Goal: Task Accomplishment & Management: Manage account settings

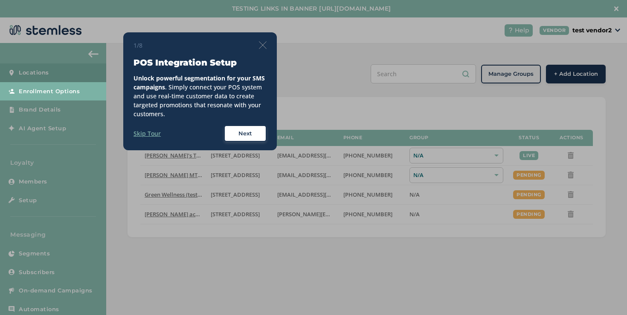
click at [262, 46] on img at bounding box center [263, 45] width 8 height 8
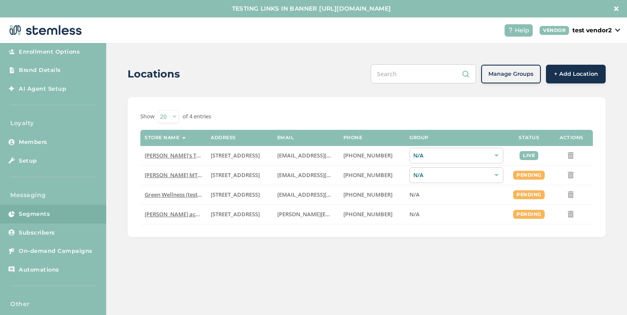
scroll to position [49, 0]
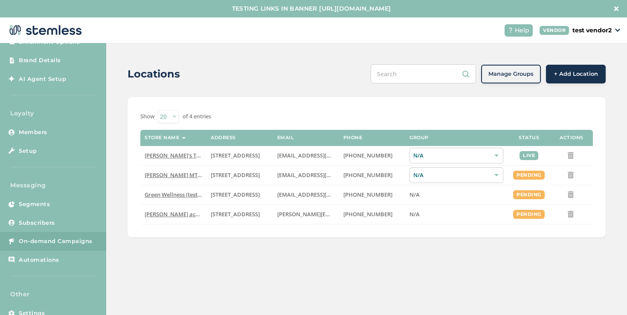
click at [70, 239] on span "On-demand Campaigns" at bounding box center [56, 241] width 74 height 9
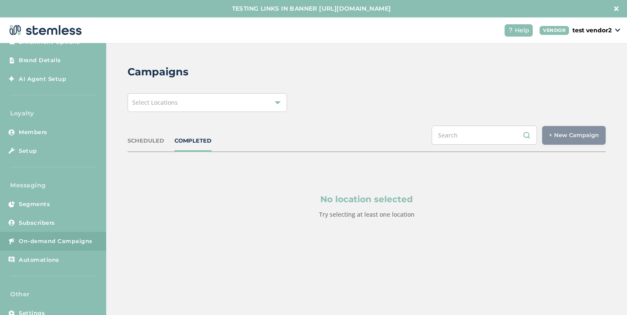
click at [273, 110] on div "Select Locations" at bounding box center [206, 102] width 159 height 19
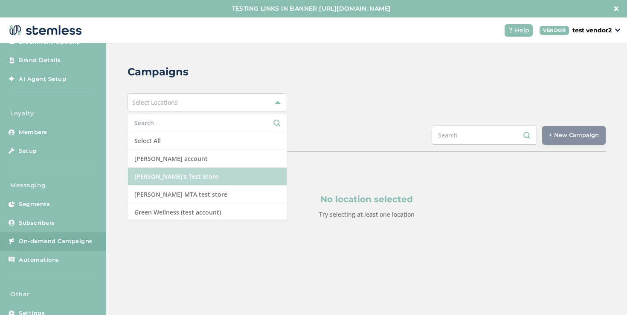
click at [249, 175] on li "[PERSON_NAME]'s Test Store" at bounding box center [207, 177] width 159 height 18
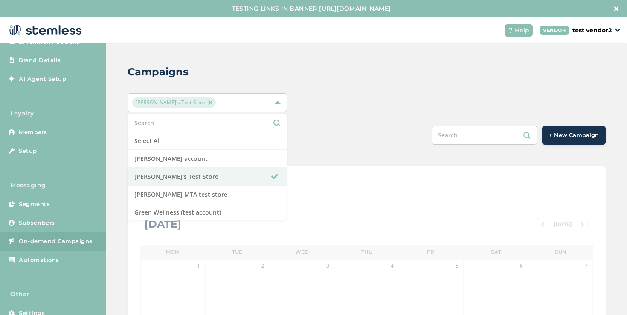
click at [578, 140] on button "+ New Campaign" at bounding box center [574, 135] width 64 height 19
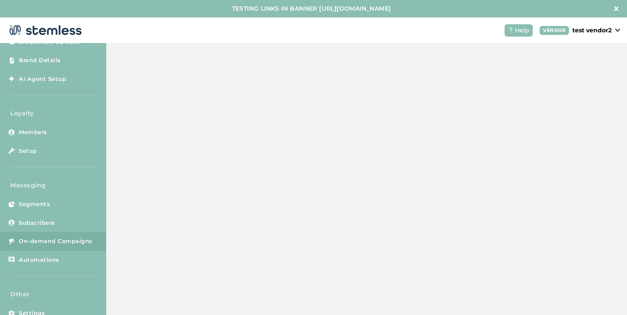
click at [578, 140] on button "+ New Campaign" at bounding box center [574, 135] width 64 height 19
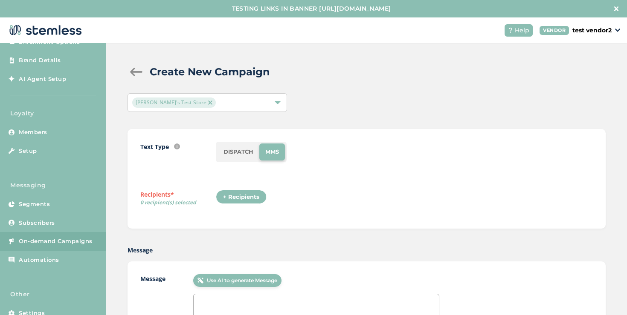
click at [263, 201] on div "+ Recipients" at bounding box center [241, 197] width 51 height 14
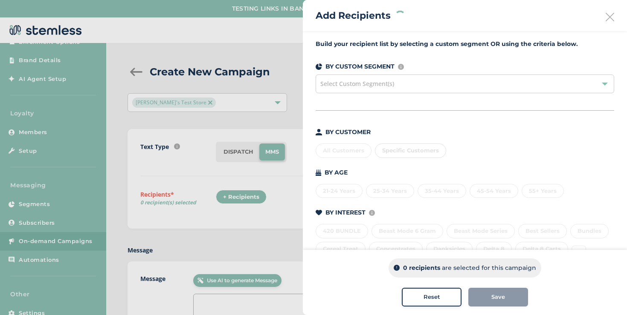
click at [396, 149] on div "Specific Customers" at bounding box center [410, 151] width 71 height 14
click at [396, 155] on div "Specific Customers" at bounding box center [410, 151] width 71 height 14
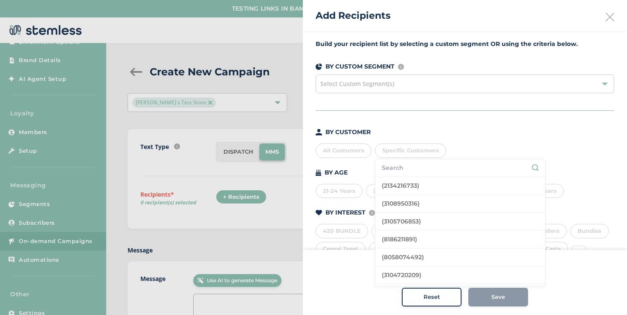
click at [396, 166] on input "text" at bounding box center [460, 168] width 157 height 9
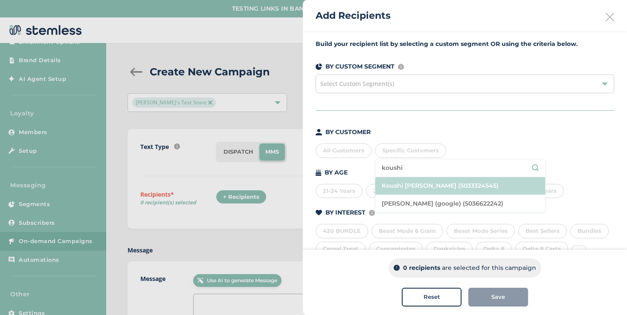
click at [419, 184] on li "Koushi Sunder (5033324545)" at bounding box center [460, 186] width 170 height 18
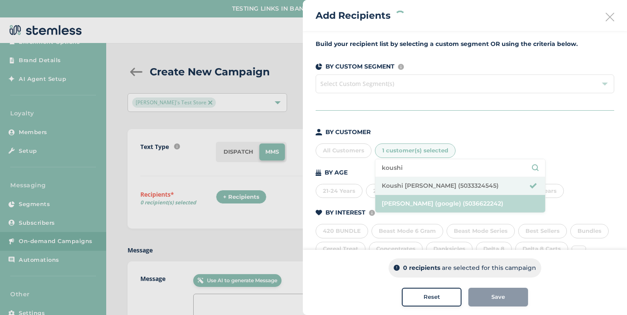
click at [414, 200] on li "koushi sunder (google) (5036622242)" at bounding box center [460, 203] width 170 height 17
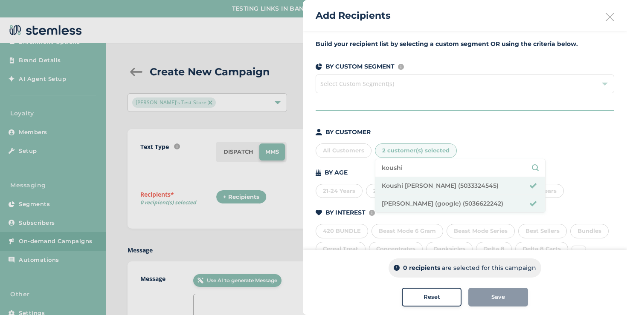
click at [424, 165] on input "koushi" at bounding box center [460, 168] width 157 height 9
type input "brian shen"
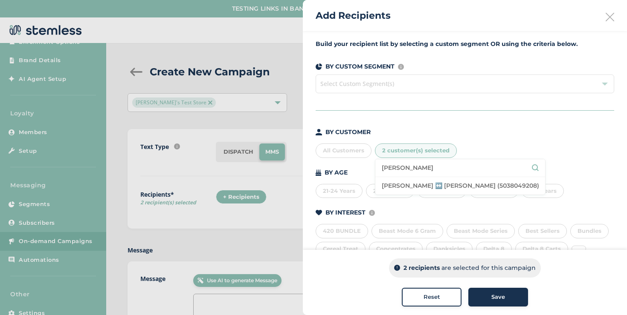
click at [427, 187] on li "Brian ↔️ Shen (5038049208)" at bounding box center [460, 185] width 170 height 17
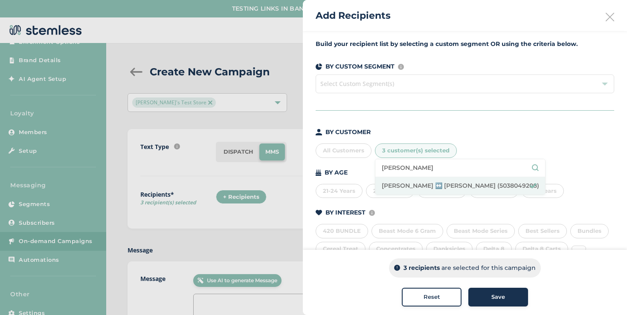
click at [488, 295] on div "Save" at bounding box center [498, 297] width 46 height 9
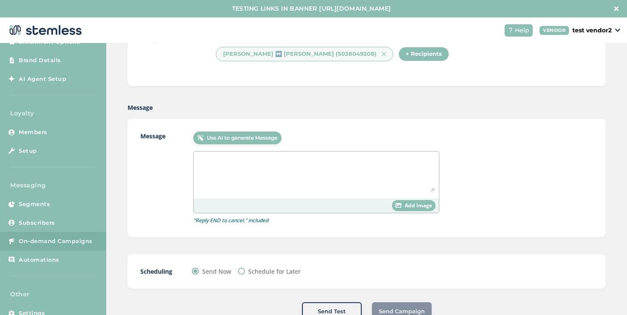
scroll to position [172, 0]
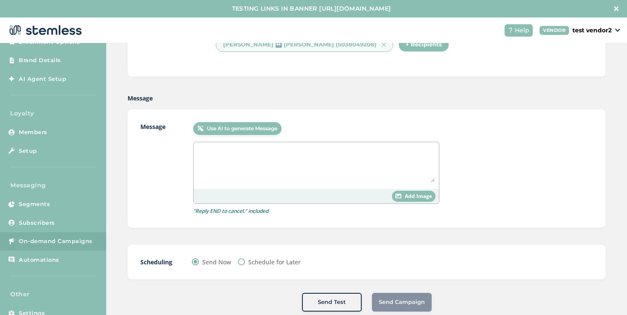
click at [329, 166] on textarea at bounding box center [316, 165] width 237 height 36
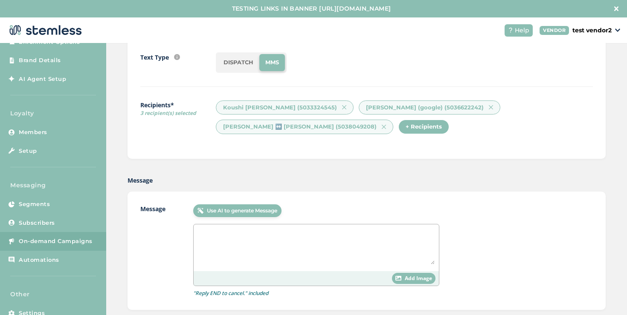
scroll to position [87, 0]
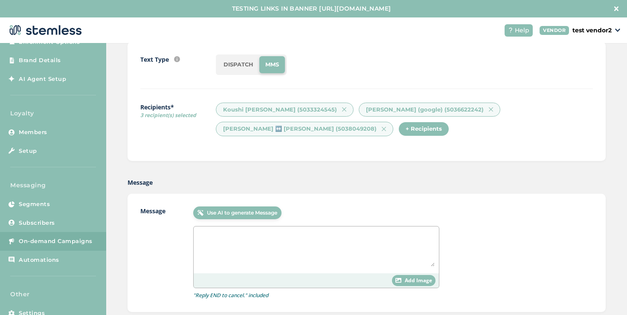
click at [241, 65] on li "DISPATCH" at bounding box center [238, 64] width 42 height 17
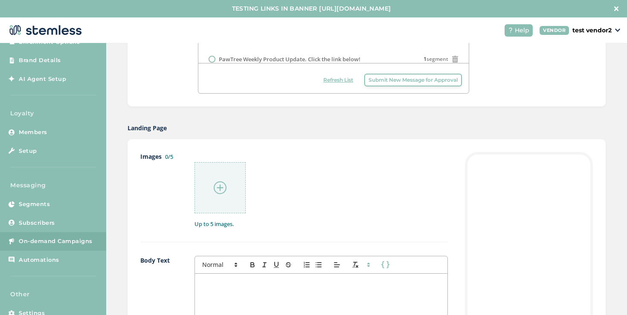
scroll to position [501, 0]
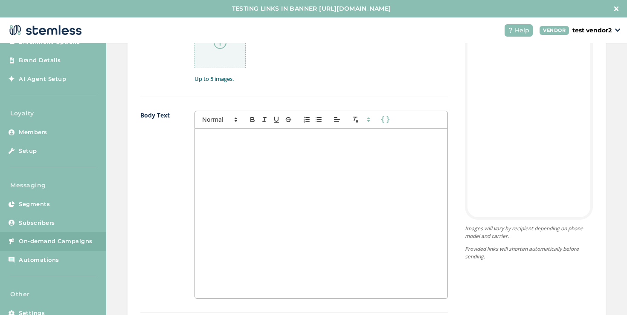
click at [226, 178] on div at bounding box center [321, 214] width 252 height 170
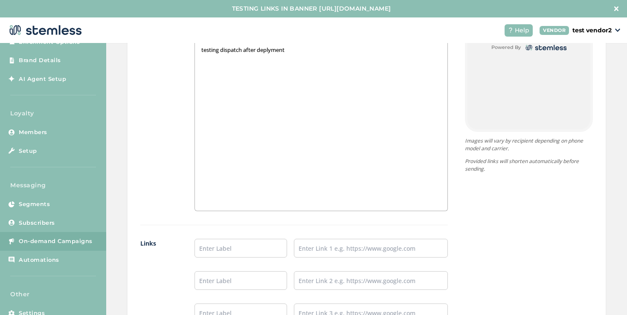
scroll to position [711, 0]
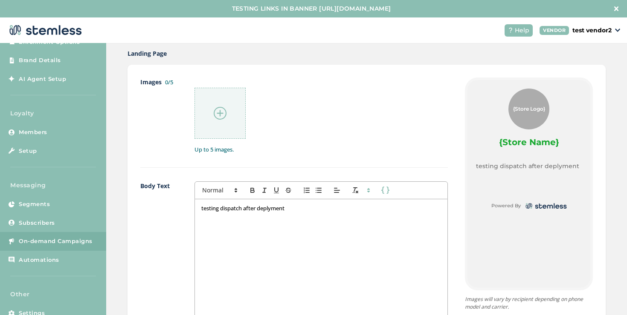
click at [290, 253] on div "testing dispatch after deplyment" at bounding box center [321, 285] width 252 height 170
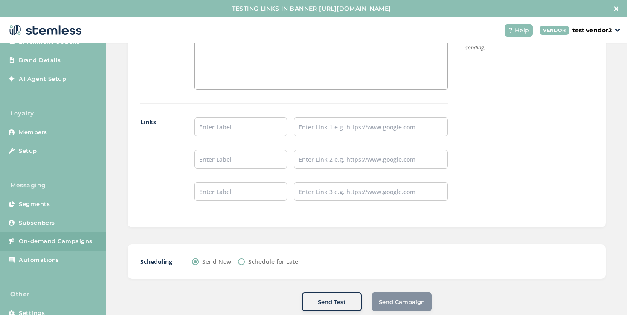
click at [399, 298] on div "Send Campaign" at bounding box center [402, 302] width 60 height 19
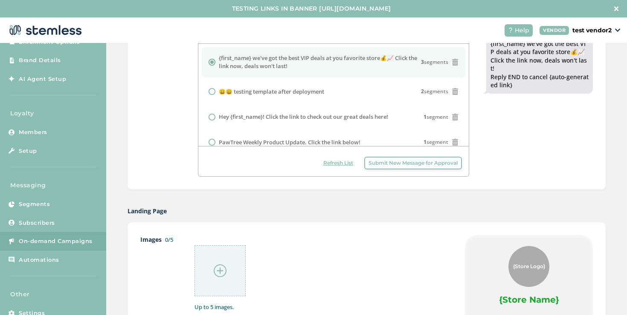
scroll to position [272, 0]
click at [329, 107] on ul "{first_name} we've got the best VIP deals at you favorite store💰📈 Click the lin…" at bounding box center [333, 195] width 270 height 292
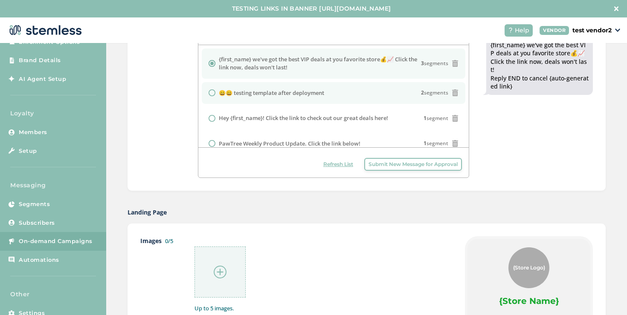
click at [329, 98] on li "😀😀 testing template after deployment 2 segments" at bounding box center [333, 93] width 263 height 22
radio input "false"
radio input "true"
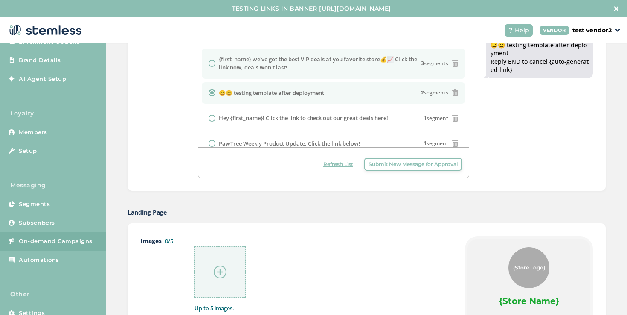
click at [338, 59] on label "{first_name} we've got the best VIP deals at you favorite store💰📈 Click the lin…" at bounding box center [320, 63] width 202 height 17
radio input "true"
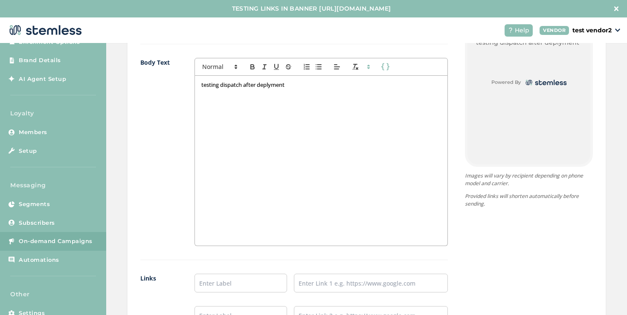
scroll to position [711, 0]
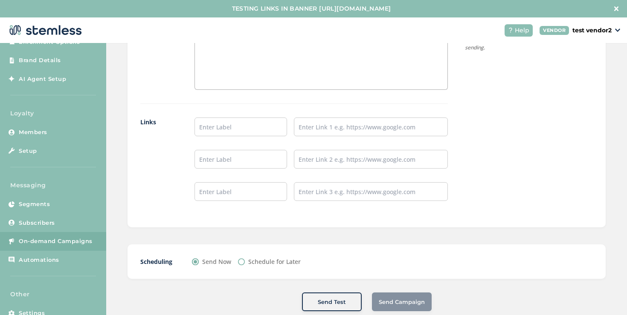
click at [280, 268] on div "Scheduling Send Now Schedule for Later" at bounding box center [366, 262] width 478 height 35
click at [273, 265] on label "Schedule for Later" at bounding box center [274, 261] width 52 height 9
click at [245, 265] on input "Schedule for Later" at bounding box center [241, 262] width 7 height 7
radio input "true"
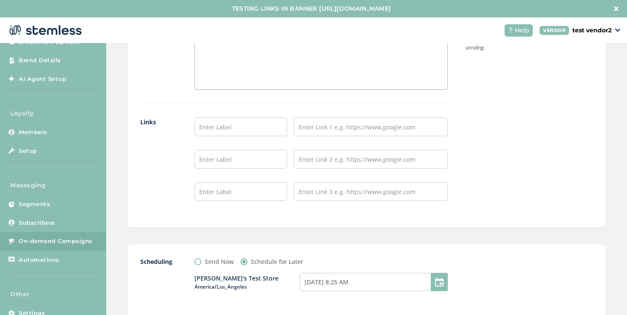
scroll to position [817, 0]
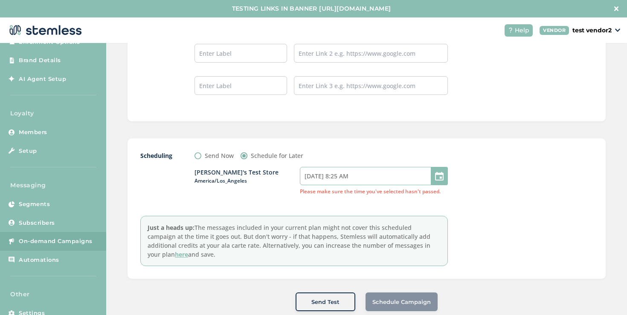
click at [316, 171] on input "09/08/2025 8:25 AM" at bounding box center [374, 176] width 148 height 18
select select "22"
select select "25"
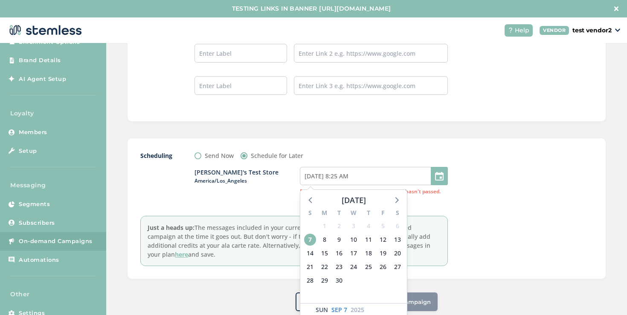
click at [346, 243] on div "9" at bounding box center [339, 240] width 14 height 14
click at [352, 239] on span "10" at bounding box center [353, 240] width 12 height 12
type input "09/11/2025 8:25 AM"
click at [220, 158] on label "Send Now" at bounding box center [219, 155] width 29 height 9
click at [201, 158] on input "Send Now" at bounding box center [197, 156] width 7 height 7
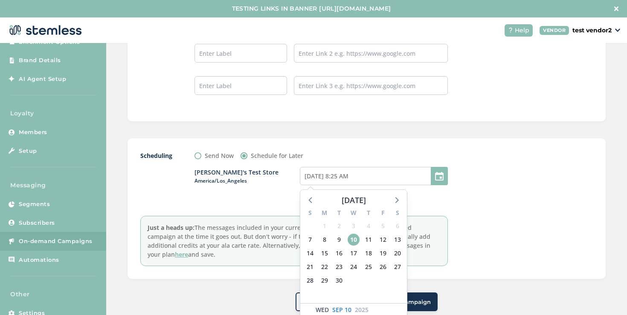
radio input "true"
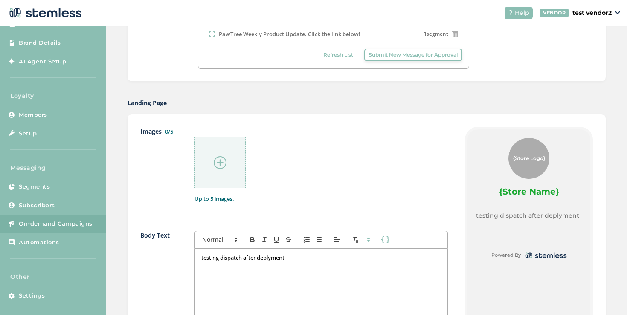
scroll to position [388, 0]
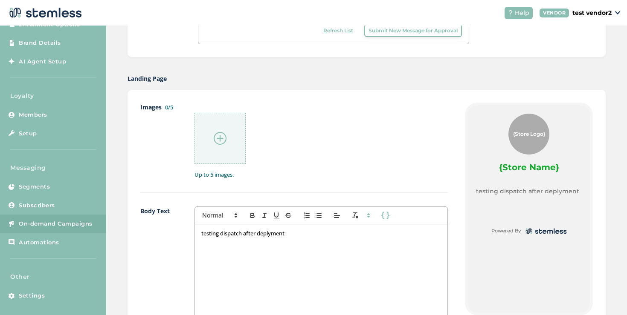
click at [289, 254] on div "testing dispatch after deplyment" at bounding box center [321, 310] width 252 height 170
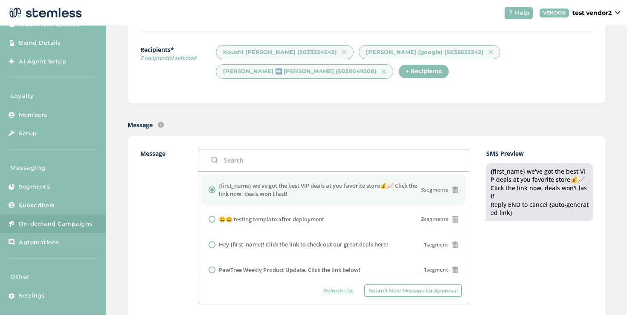
scroll to position [0, 0]
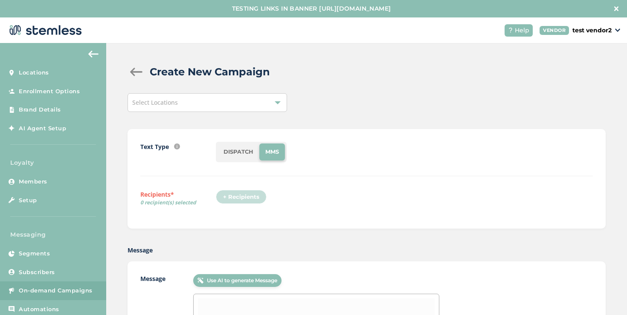
click at [248, 200] on div "+ Recipients" at bounding box center [244, 200] width 56 height 20
click at [248, 162] on ul "DISPATCH MMS" at bounding box center [251, 152] width 71 height 20
click at [248, 157] on li "DISPATCH" at bounding box center [238, 152] width 42 height 17
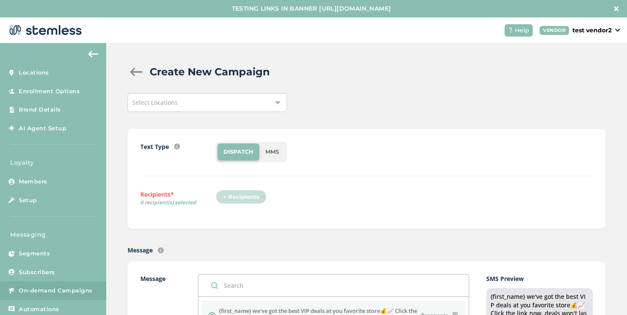
click at [254, 104] on div "Select Locations" at bounding box center [206, 102] width 159 height 19
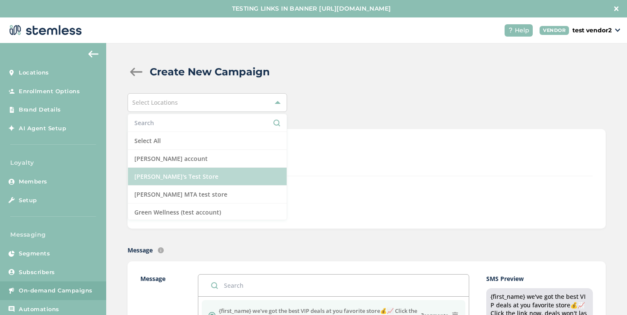
click at [225, 173] on li "[PERSON_NAME]'s Test Store" at bounding box center [207, 177] width 159 height 18
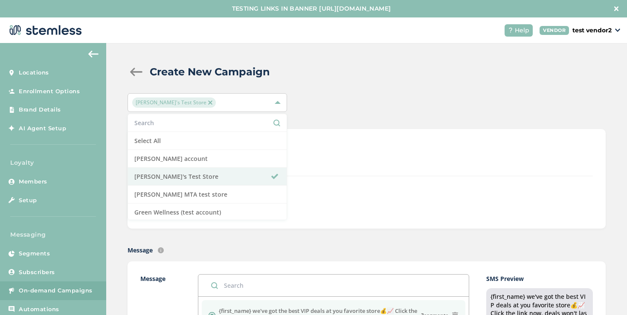
click at [305, 153] on div "DISPATCH MMS" at bounding box center [404, 152] width 377 height 20
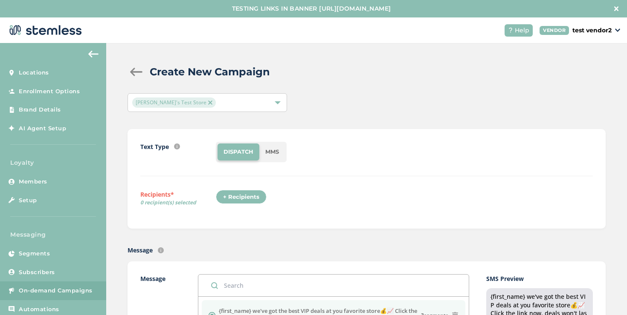
click at [256, 201] on div "+ Recipients" at bounding box center [241, 197] width 51 height 14
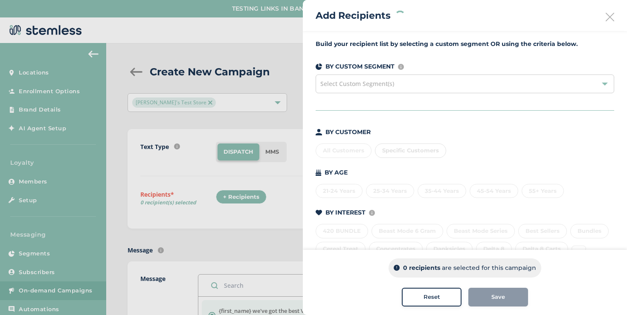
click at [397, 148] on div "Specific Customers" at bounding box center [410, 151] width 71 height 14
click at [395, 152] on span "Specific Customers" at bounding box center [410, 150] width 57 height 7
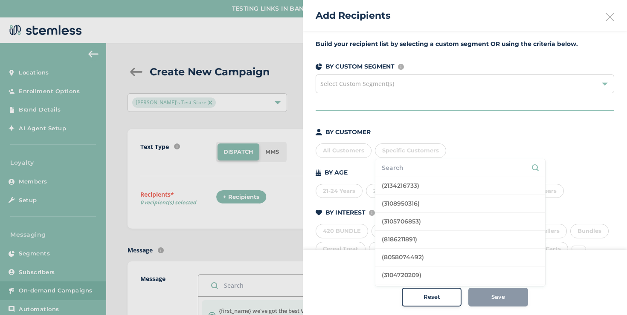
click at [404, 167] on input "text" at bounding box center [460, 168] width 157 height 9
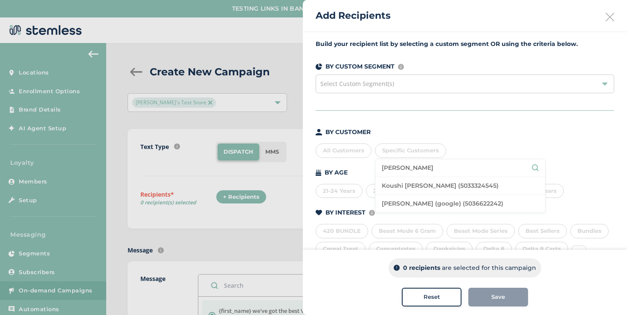
click at [402, 185] on li "Koushi [PERSON_NAME] (5033324545)" at bounding box center [460, 186] width 170 height 18
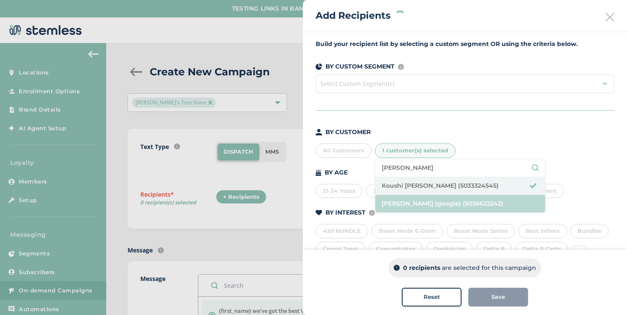
click at [404, 198] on li "[PERSON_NAME] (google) (5036622242)" at bounding box center [460, 203] width 170 height 17
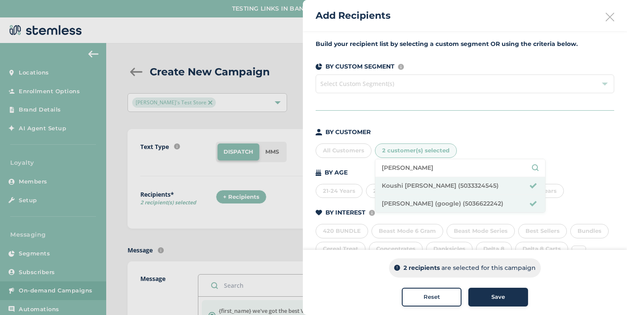
click at [416, 169] on input "koushi sunder" at bounding box center [460, 168] width 157 height 9
type input "[PERSON_NAME]"
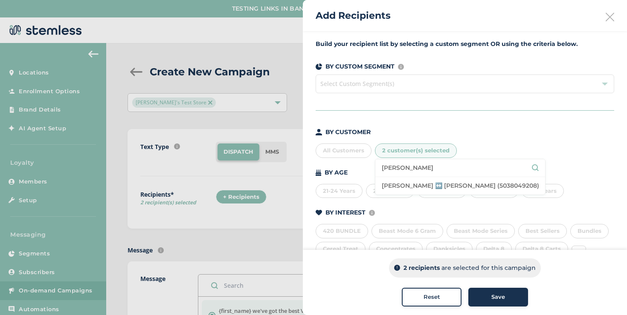
click at [405, 186] on li "[PERSON_NAME] ↔️ [PERSON_NAME] (5038049208)" at bounding box center [460, 185] width 170 height 17
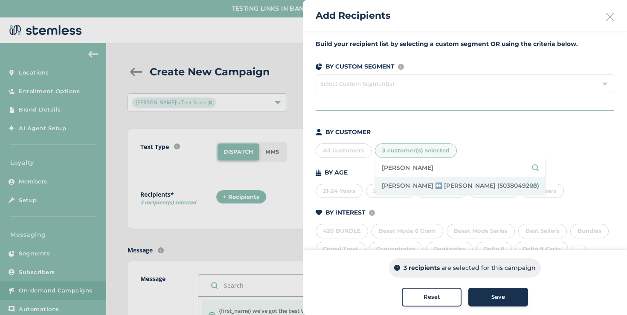
click at [491, 291] on button "Save" at bounding box center [498, 297] width 60 height 19
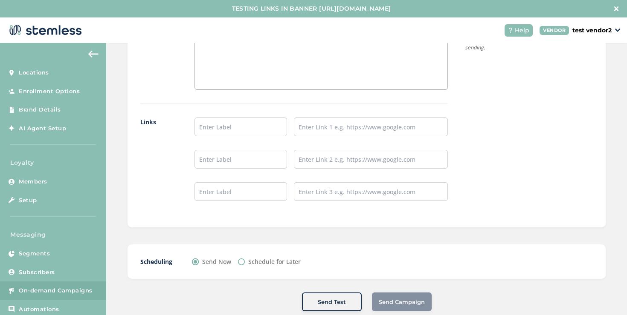
scroll to position [17, 0]
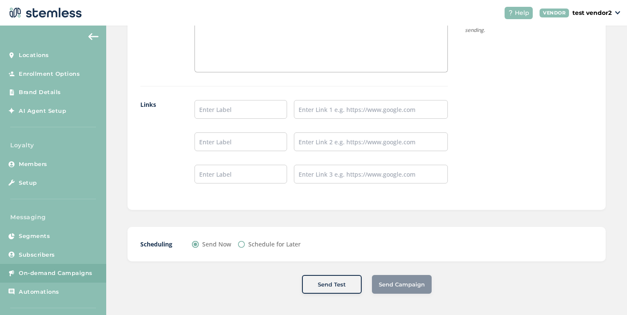
click at [212, 246] on label "Send Now" at bounding box center [216, 244] width 29 height 9
click at [199, 246] on input "Send Now" at bounding box center [195, 244] width 7 height 7
click at [246, 243] on div "Schedule for Later" at bounding box center [269, 244] width 63 height 9
click at [251, 244] on label "Schedule for Later" at bounding box center [274, 244] width 52 height 9
click at [245, 244] on input "Schedule for Later" at bounding box center [241, 244] width 7 height 7
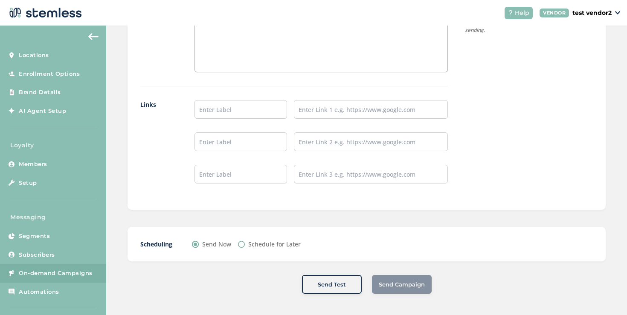
radio input "true"
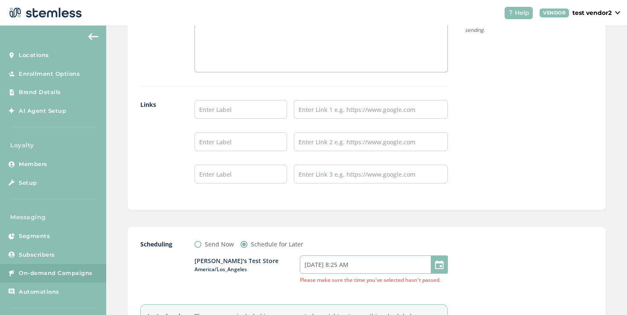
click at [331, 265] on input "09/08/2025 8:25 AM" at bounding box center [374, 265] width 148 height 18
select select "22"
select select "25"
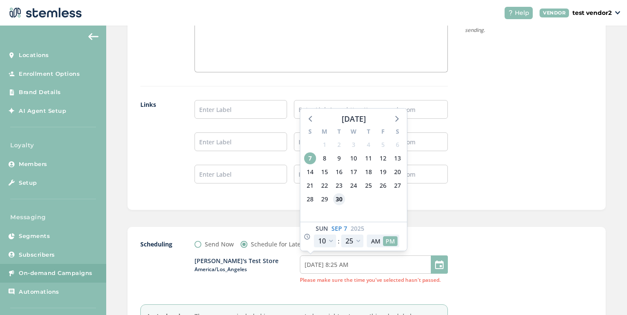
click at [340, 196] on span "30" at bounding box center [339, 200] width 12 height 12
type input "10/01/2025 8:25 AM"
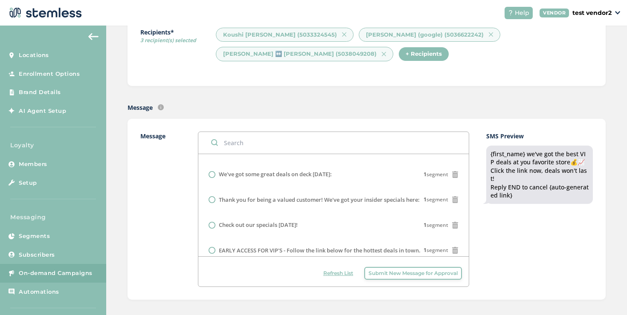
scroll to position [0, 0]
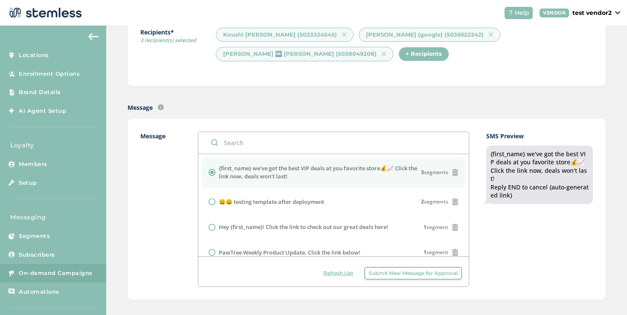
click at [362, 178] on label "{first_name} we've got the best VIP deals at you favorite store💰📈 Click the lin…" at bounding box center [320, 173] width 202 height 17
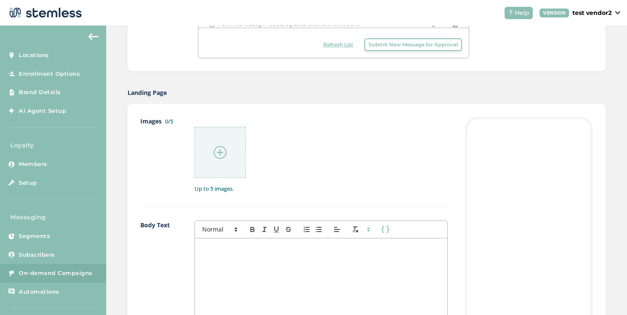
scroll to position [379, 0]
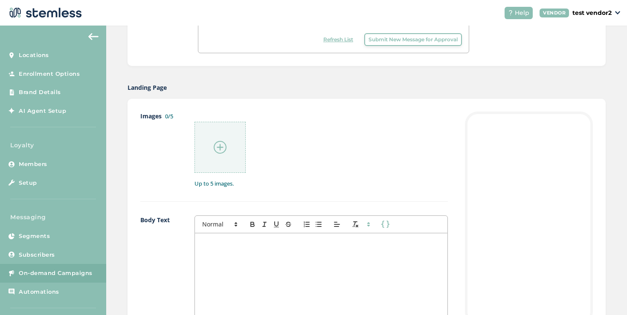
click at [342, 237] on div at bounding box center [321, 319] width 252 height 170
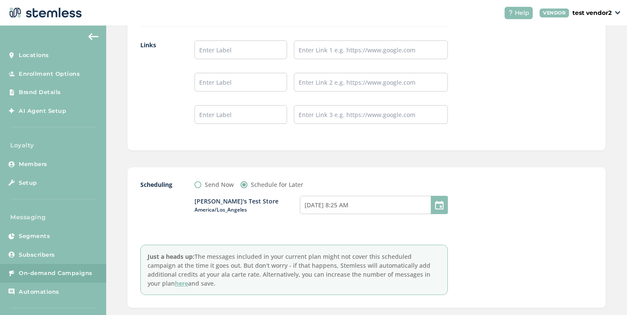
scroll to position [817, 0]
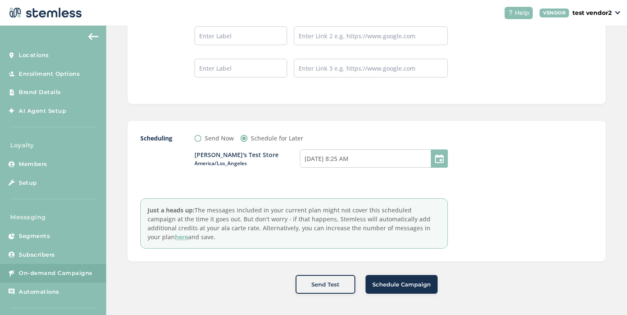
click at [214, 136] on label "Send Now" at bounding box center [219, 138] width 29 height 9
click at [201, 136] on input "Send Now" at bounding box center [197, 138] width 7 height 7
radio input "true"
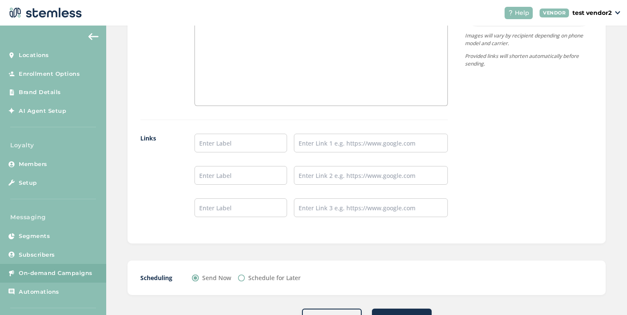
scroll to position [616, 0]
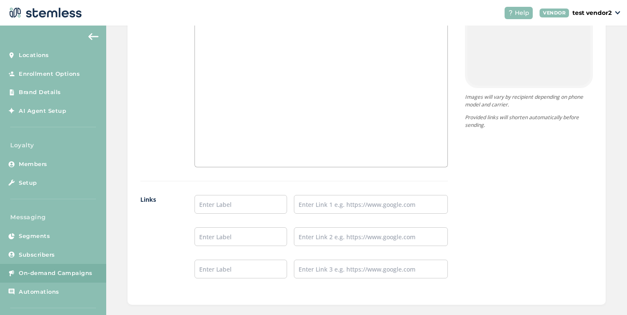
click at [291, 146] on div "testing dispatch after deplyment" at bounding box center [321, 82] width 252 height 170
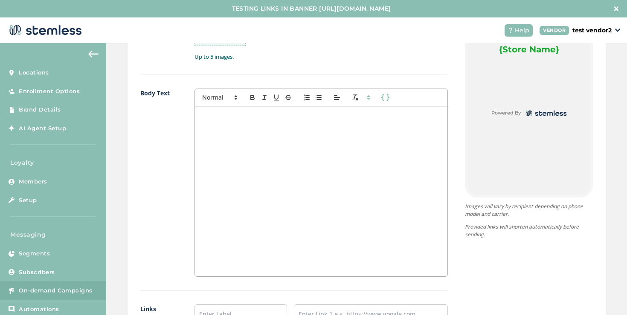
scroll to position [523, 0]
click at [291, 146] on div at bounding box center [321, 192] width 252 height 170
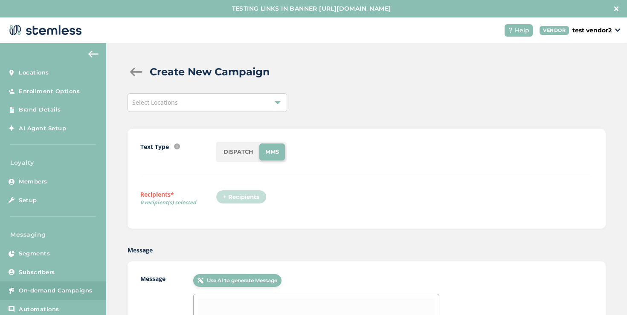
click at [246, 105] on div "Select Locations" at bounding box center [206, 102] width 159 height 19
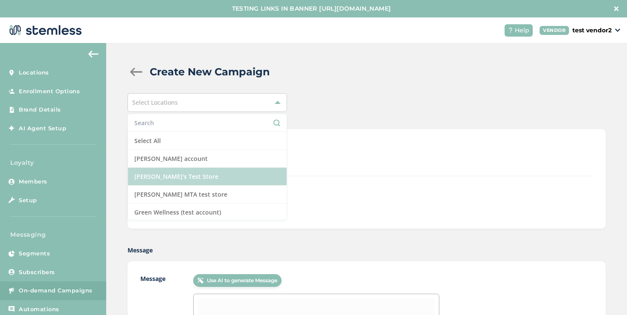
click at [228, 169] on li "[PERSON_NAME]'s Test Store" at bounding box center [207, 177] width 159 height 18
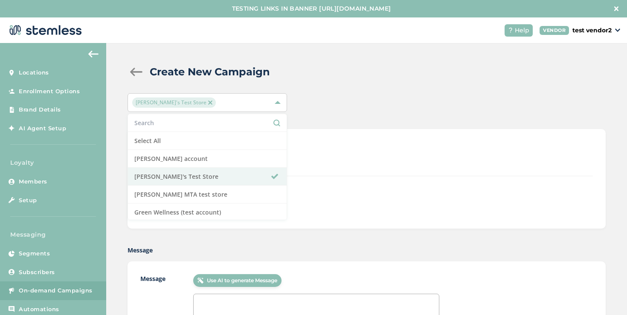
click at [329, 160] on div "DISPATCH MMS" at bounding box center [404, 152] width 377 height 20
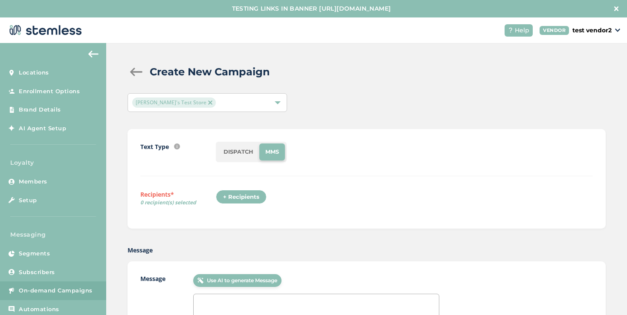
click at [246, 158] on li "DISPATCH" at bounding box center [238, 152] width 42 height 17
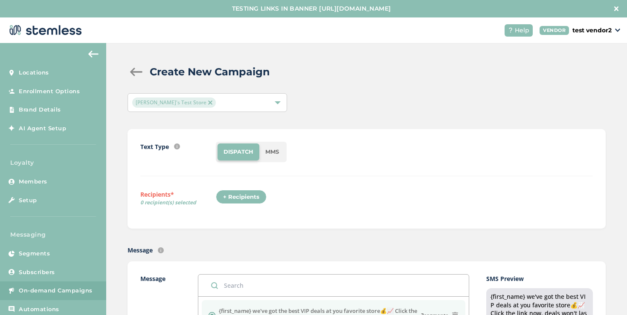
click at [243, 190] on div "+ Recipients" at bounding box center [241, 197] width 51 height 14
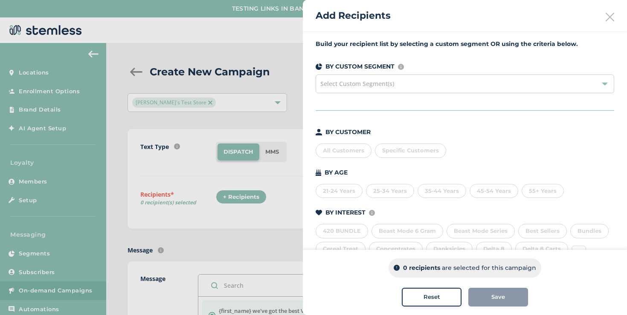
click at [346, 149] on div "All Customers" at bounding box center [343, 151] width 56 height 14
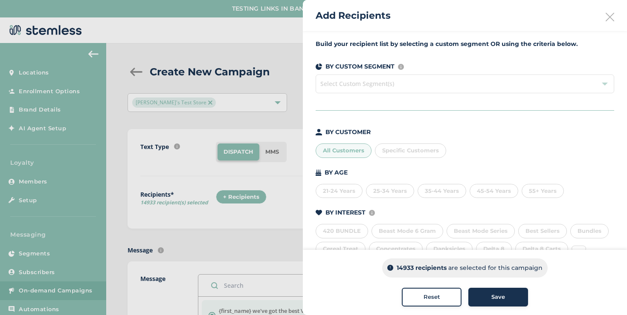
click at [476, 295] on div "Save" at bounding box center [498, 297] width 46 height 9
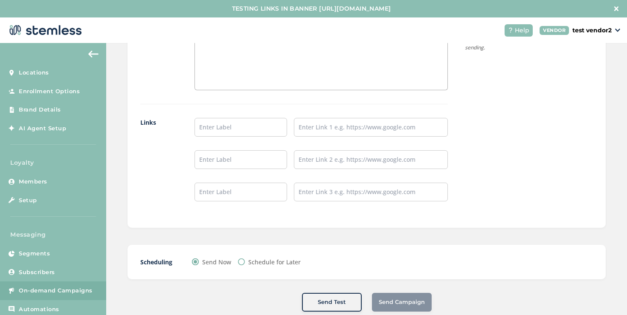
scroll to position [17, 0]
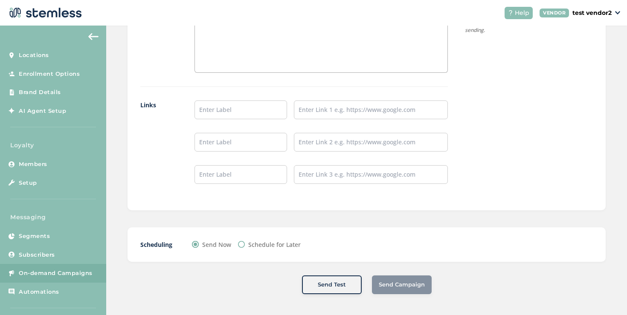
click at [298, 245] on label "Schedule for Later" at bounding box center [274, 244] width 52 height 9
click at [245, 245] on input "Schedule for Later" at bounding box center [241, 244] width 7 height 7
radio input "true"
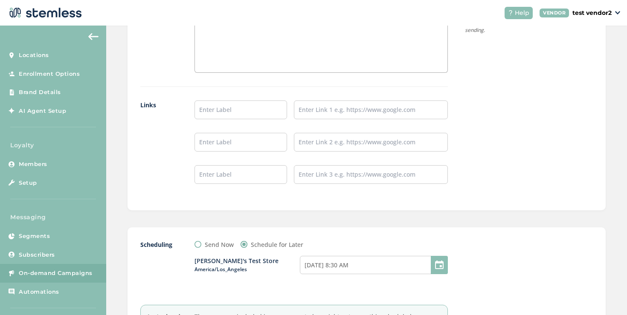
scroll to position [713, 0]
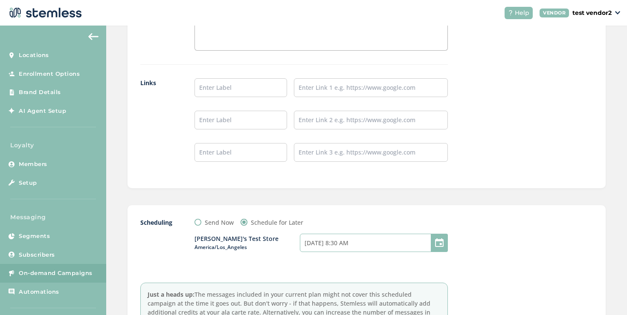
click at [348, 245] on input "09/08/2025 8:30 AM" at bounding box center [374, 243] width 148 height 18
select select "22"
select select "30"
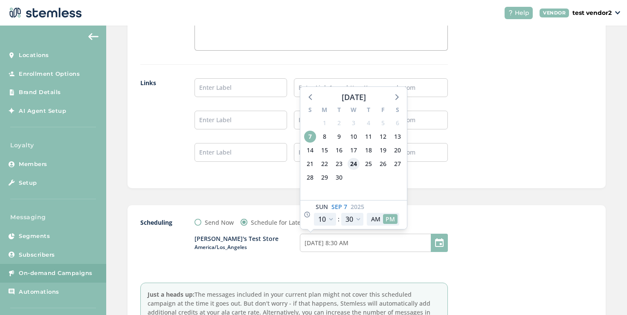
click at [352, 165] on span "24" at bounding box center [353, 164] width 12 height 12
type input "09/25/2025 8:30 AM"
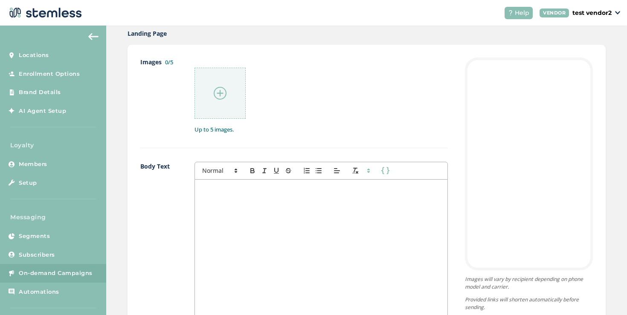
scroll to position [797, 0]
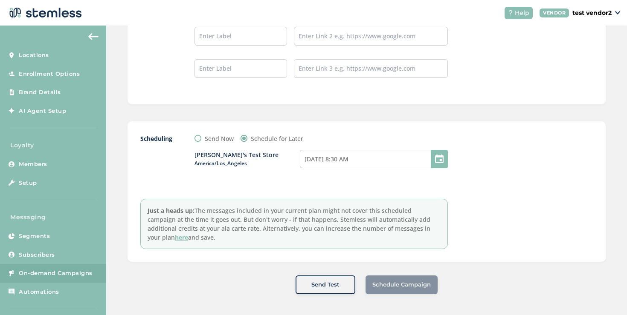
click at [229, 140] on label "Send Now" at bounding box center [219, 138] width 29 height 9
click at [201, 140] on input "Send Now" at bounding box center [197, 138] width 7 height 7
radio input "true"
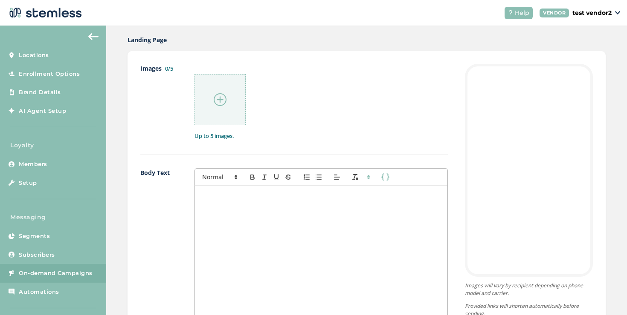
scroll to position [415, 0]
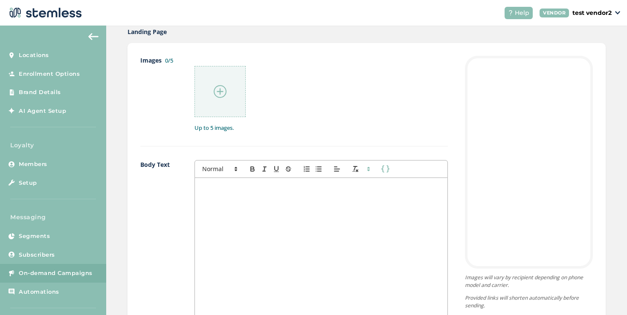
click at [263, 182] on div at bounding box center [321, 263] width 252 height 170
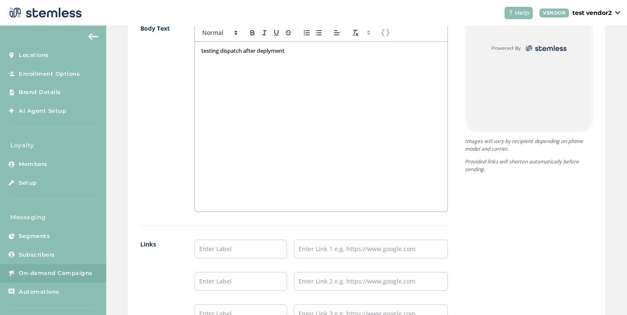
scroll to position [691, 0]
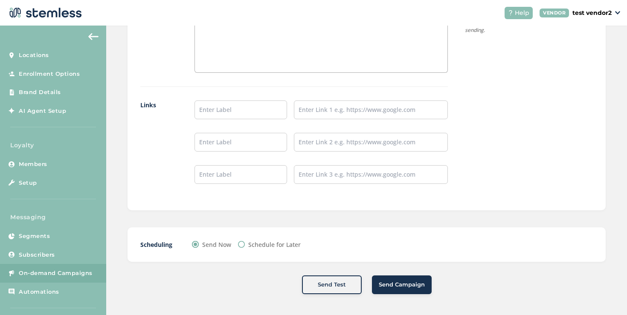
click at [256, 243] on label "Schedule for Later" at bounding box center [274, 244] width 52 height 9
click at [245, 243] on input "Schedule for Later" at bounding box center [241, 244] width 7 height 7
radio input "true"
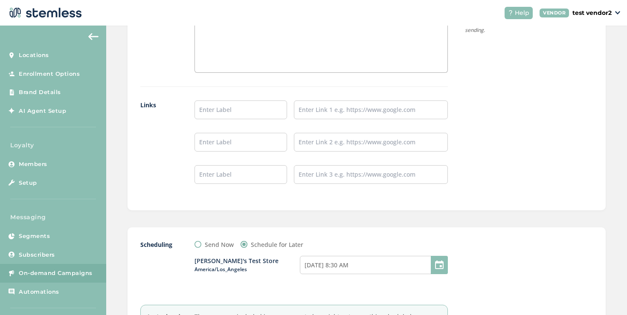
scroll to position [797, 0]
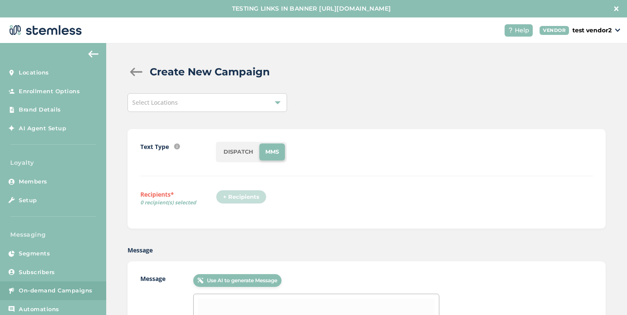
click at [248, 148] on li "DISPATCH" at bounding box center [238, 152] width 42 height 17
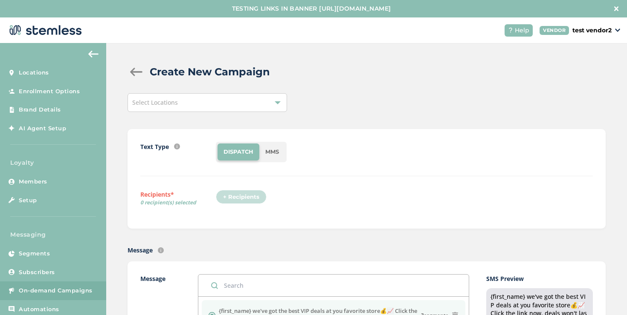
click at [235, 103] on div "Select Locations" at bounding box center [206, 102] width 159 height 19
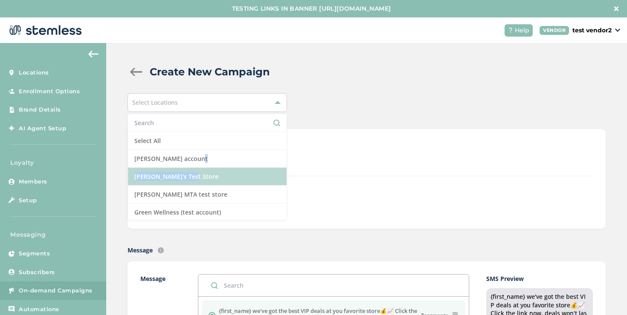
drag, startPoint x: 211, startPoint y: 156, endPoint x: 207, endPoint y: 176, distance: 20.7
click at [207, 176] on ul "Select All Brian Vend account Brian's Test Store Brians MTA test store Green We…" at bounding box center [206, 167] width 159 height 107
click at [207, 176] on li "[PERSON_NAME]'s Test Store" at bounding box center [207, 177] width 159 height 18
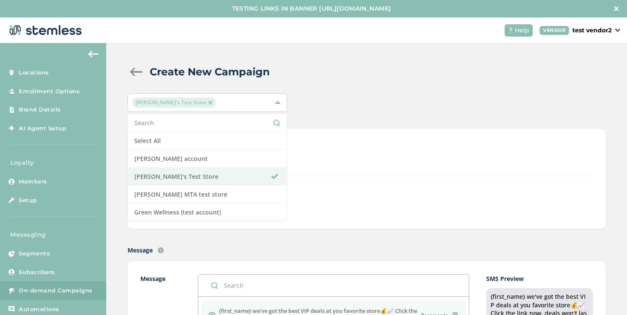
click at [304, 176] on div "Text Type SMS : A cost effective way to reach your customers. Send a intro text…" at bounding box center [366, 179] width 452 height 74
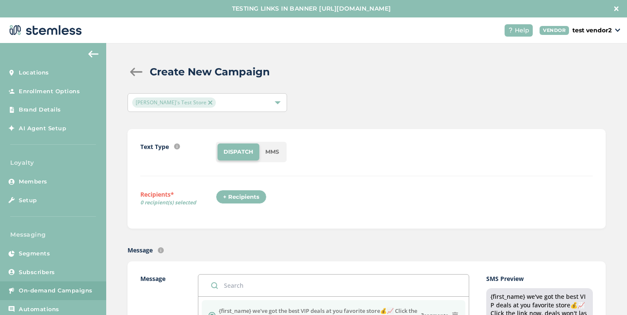
click at [263, 197] on div "+ Recipients" at bounding box center [241, 197] width 51 height 14
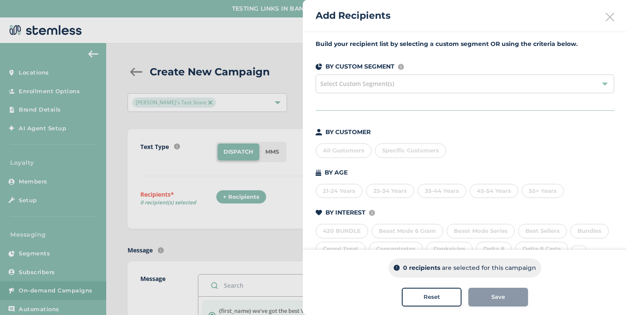
click at [339, 153] on div "All Customers" at bounding box center [343, 151] width 56 height 14
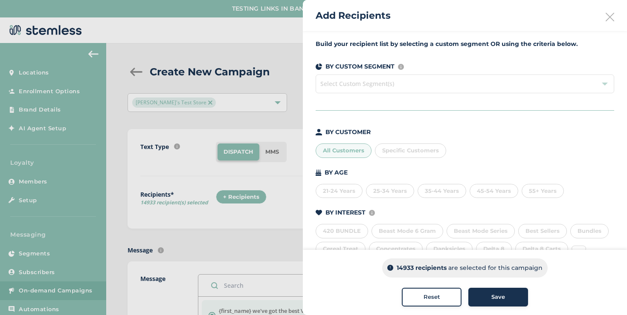
click at [484, 295] on div "Save" at bounding box center [498, 297] width 46 height 9
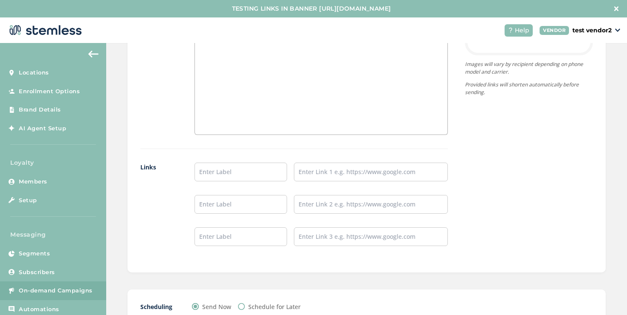
scroll to position [573, 0]
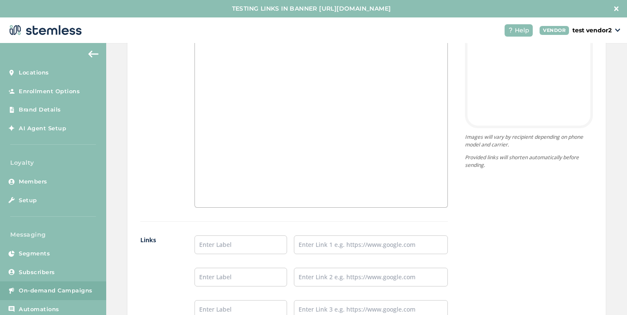
click at [341, 180] on div at bounding box center [321, 123] width 252 height 170
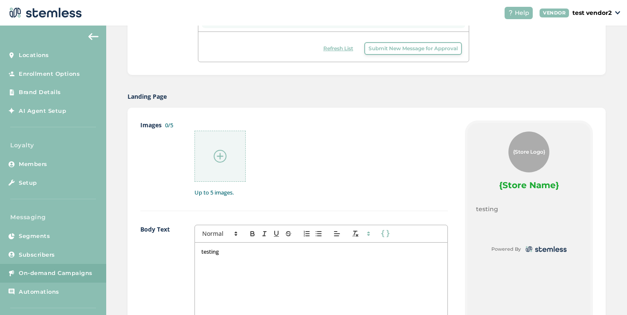
scroll to position [412, 0]
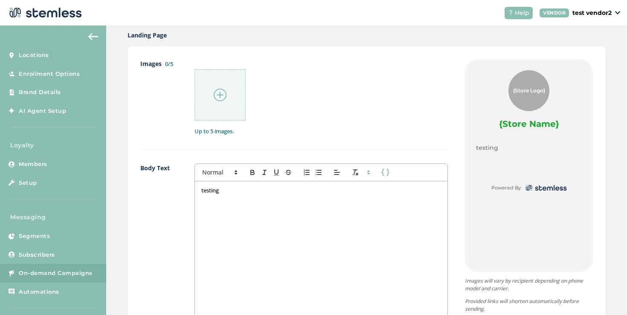
click at [265, 188] on p "testing" at bounding box center [321, 191] width 240 height 8
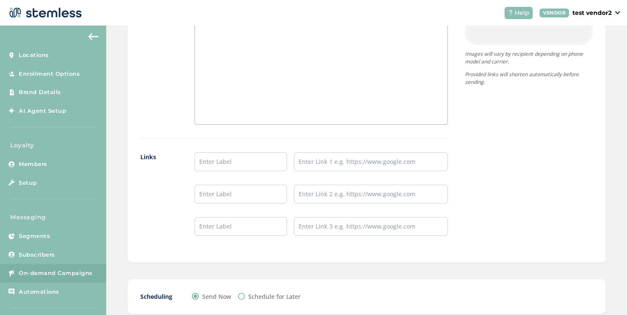
scroll to position [691, 0]
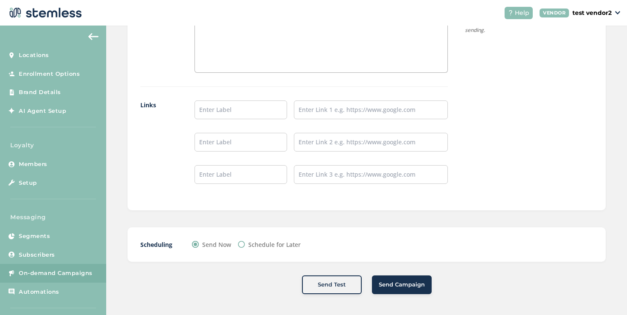
click at [387, 285] on span "Send Campaign" at bounding box center [402, 285] width 46 height 9
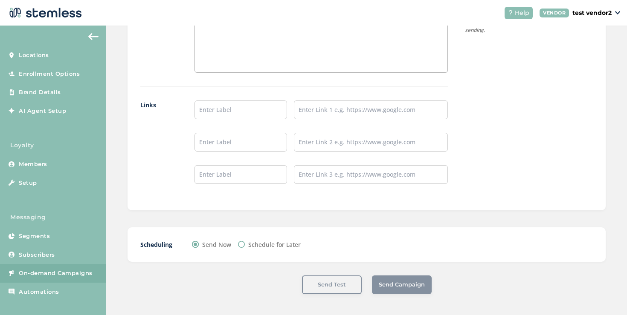
scroll to position [0, 0]
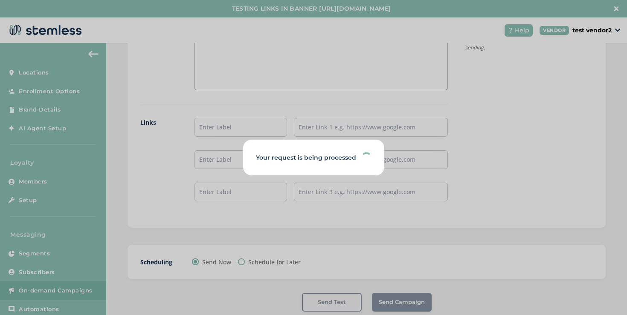
drag, startPoint x: 387, startPoint y: 285, endPoint x: 337, endPoint y: 255, distance: 58.5
click at [338, 264] on div "Your request is being processed" at bounding box center [313, 157] width 627 height 315
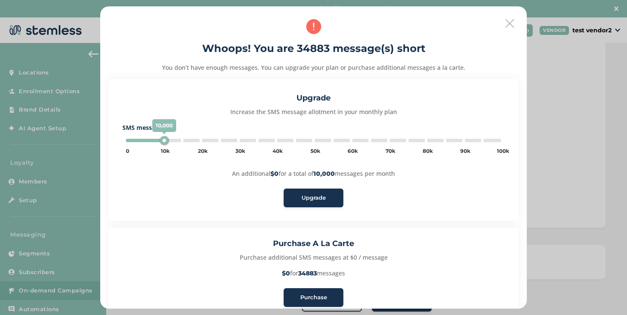
click at [328, 162] on div "Upgrade Increase the SMS message allotment in your monthly plan SMS messages 10…" at bounding box center [313, 150] width 409 height 142
type input "45000"
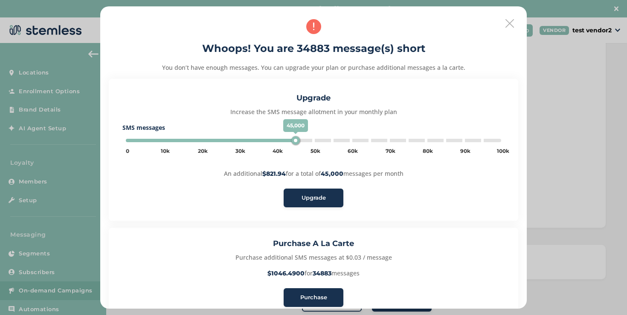
click at [510, 21] on icon at bounding box center [509, 23] width 9 height 9
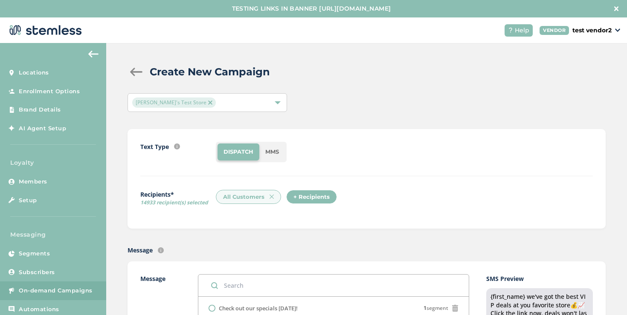
click at [270, 198] on img at bounding box center [271, 197] width 4 height 4
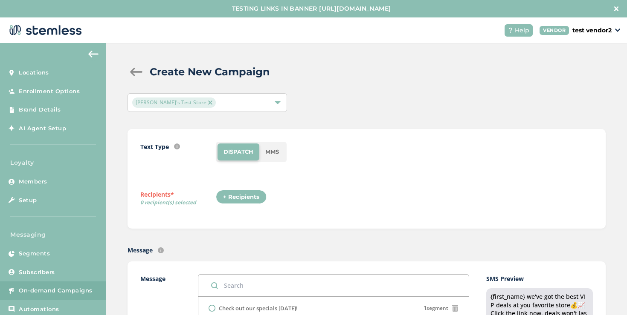
click at [245, 199] on div "+ Recipients" at bounding box center [241, 197] width 51 height 14
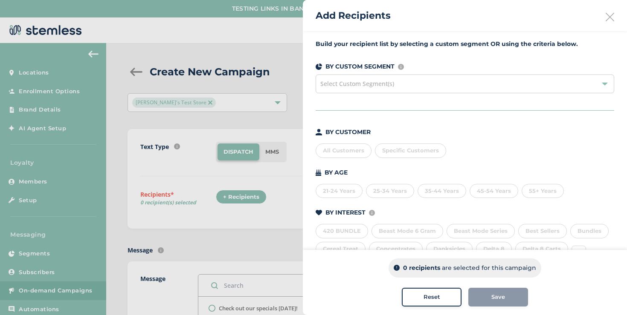
click at [396, 148] on span "Specific Customers" at bounding box center [410, 150] width 57 height 7
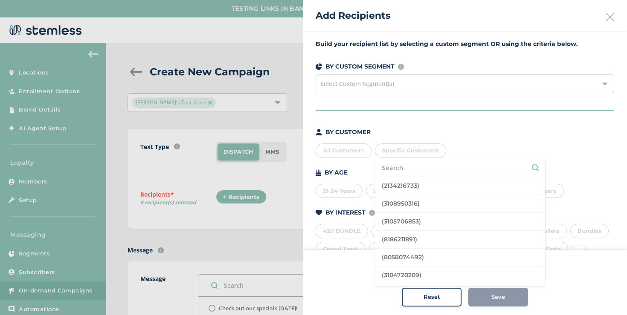
click at [389, 168] on input "text" at bounding box center [460, 168] width 157 height 9
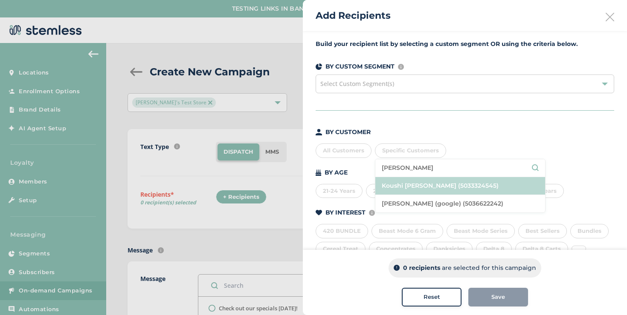
click at [388, 181] on li "Koushi [PERSON_NAME] (5033324545)" at bounding box center [460, 186] width 170 height 18
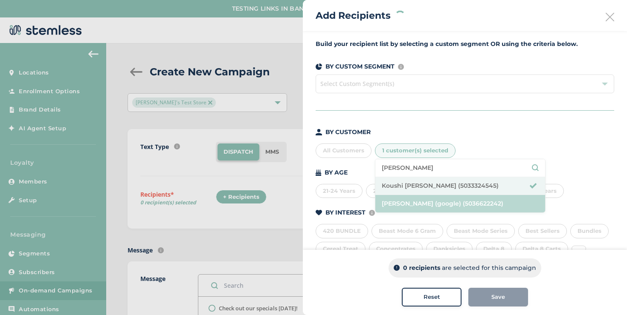
click at [391, 202] on li "[PERSON_NAME] (google) (5036622242)" at bounding box center [460, 203] width 170 height 17
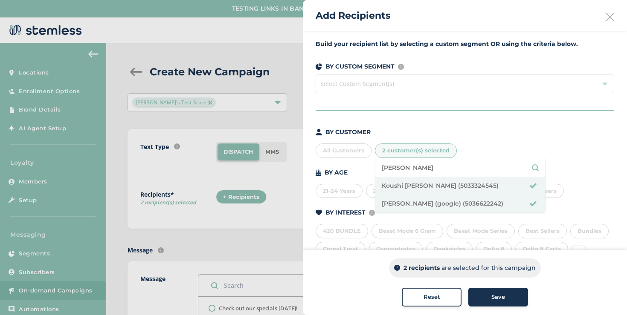
click at [413, 167] on input "koushi sunder" at bounding box center [460, 168] width 157 height 9
type input "brian shen"
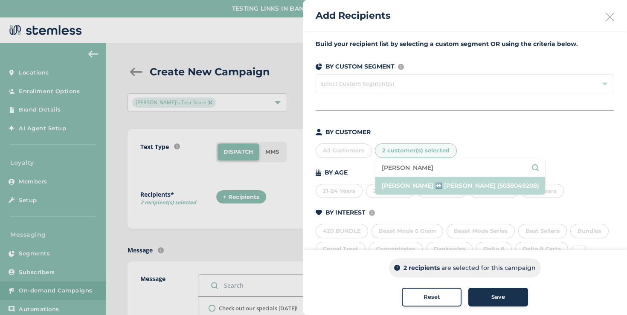
click at [438, 189] on li "Brian ↔️ Shen (5038049208)" at bounding box center [460, 185] width 170 height 17
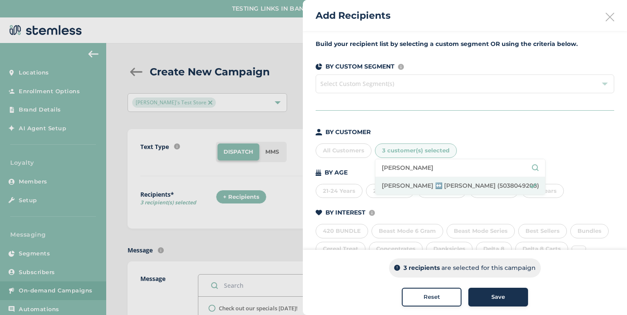
click at [487, 295] on div "Save" at bounding box center [498, 297] width 46 height 9
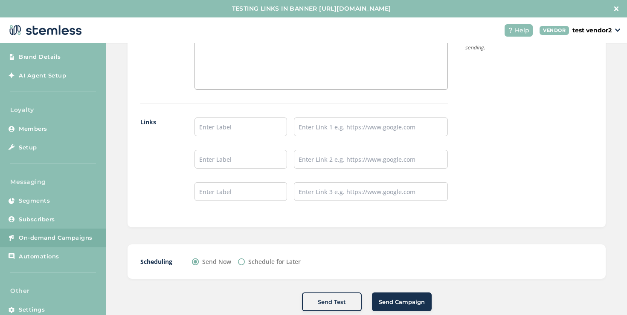
scroll to position [17, 0]
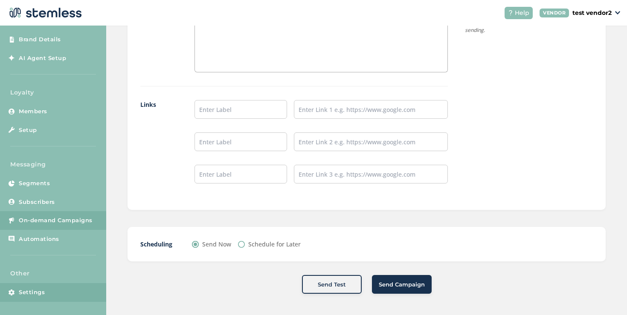
click at [54, 296] on link "Settings" at bounding box center [53, 292] width 106 height 19
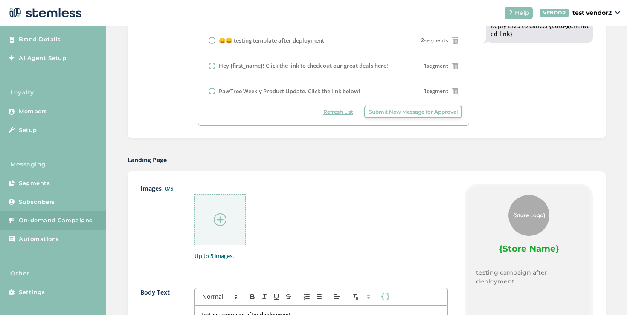
scroll to position [711, 0]
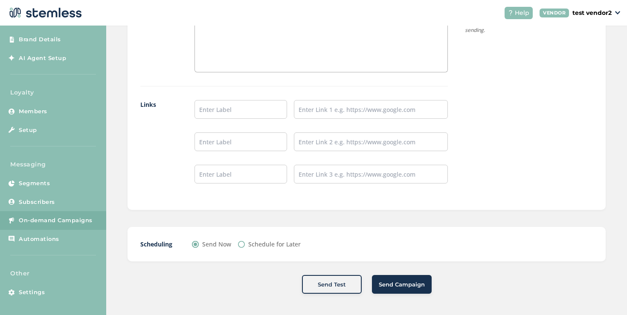
click at [378, 281] on button "Send Campaign" at bounding box center [402, 284] width 60 height 19
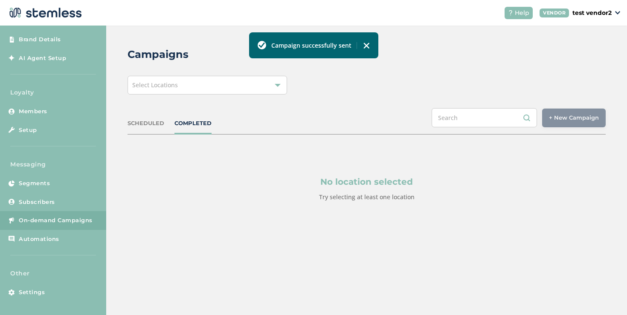
click at [244, 93] on div "Select Locations" at bounding box center [206, 85] width 159 height 19
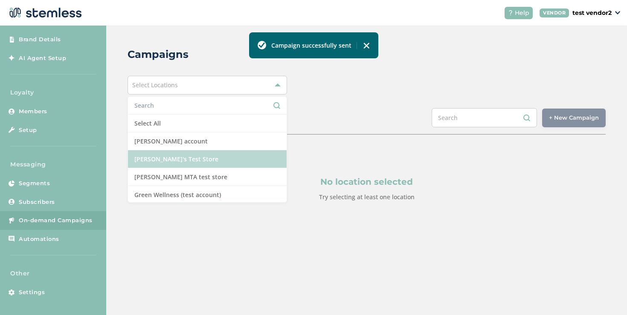
click at [208, 162] on li "[PERSON_NAME]'s Test Store" at bounding box center [207, 159] width 159 height 18
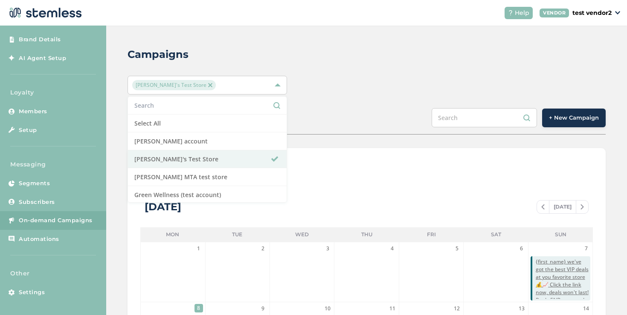
click at [596, 117] on span "+ New Campaign" at bounding box center [574, 118] width 50 height 9
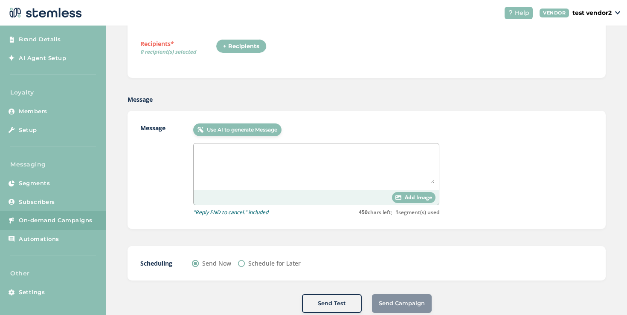
scroll to position [152, 0]
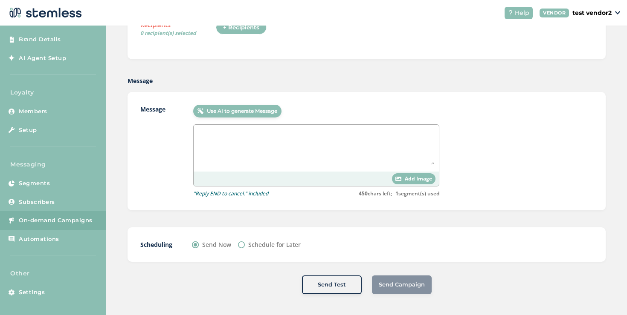
click at [256, 31] on div "+ Recipients" at bounding box center [241, 27] width 51 height 14
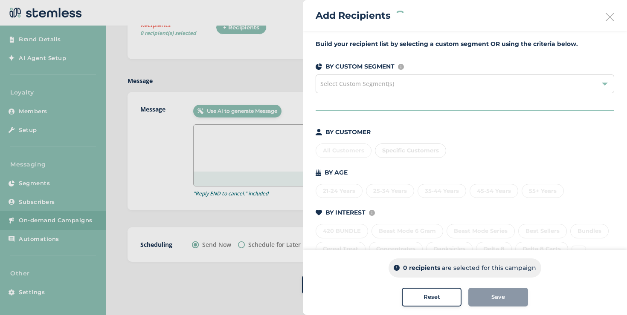
click at [338, 145] on div "All Customers Specific Customers" at bounding box center [464, 149] width 298 height 18
click at [338, 150] on div "All Customers" at bounding box center [343, 151] width 56 height 14
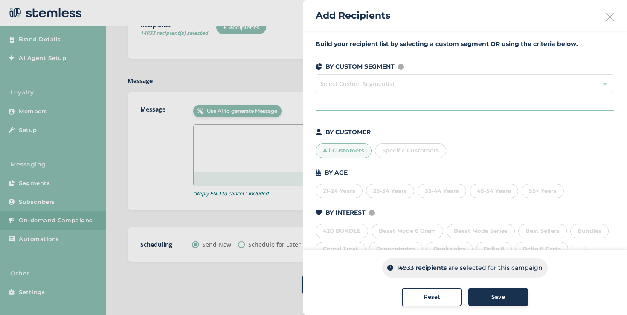
click at [338, 150] on div "All Customers" at bounding box center [343, 151] width 56 height 14
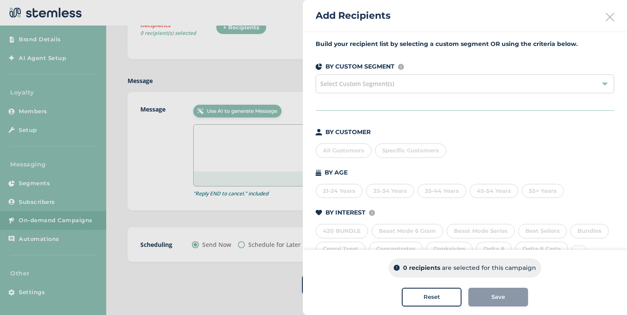
click at [607, 12] on div "Add Recipients" at bounding box center [465, 15] width 324 height 31
click at [607, 17] on icon at bounding box center [609, 17] width 9 height 9
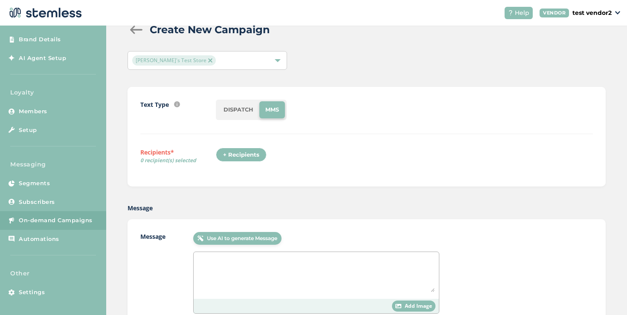
scroll to position [0, 0]
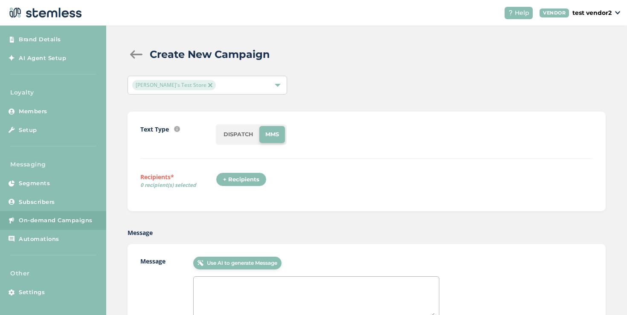
click at [260, 175] on div "+ Recipients" at bounding box center [241, 180] width 51 height 14
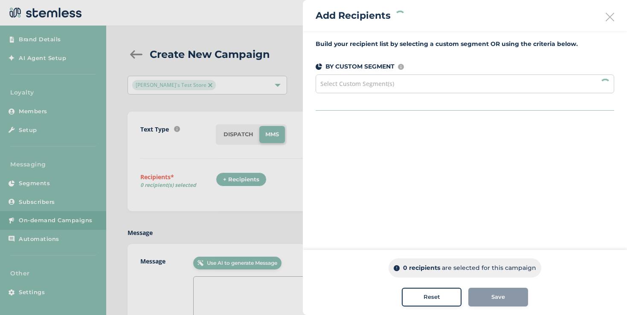
click at [254, 168] on div at bounding box center [313, 157] width 627 height 315
click at [446, 295] on div "Reset" at bounding box center [431, 297] width 46 height 9
click at [610, 15] on icon at bounding box center [609, 17] width 9 height 9
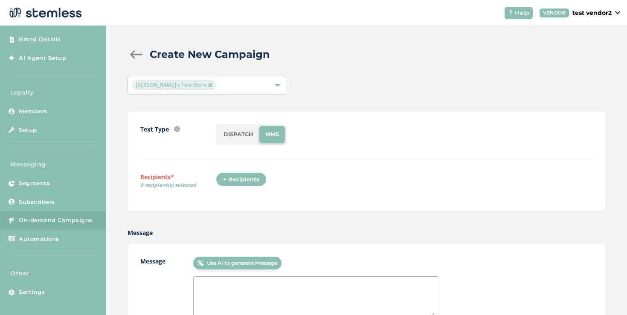
click at [246, 128] on li "DISPATCH" at bounding box center [238, 134] width 42 height 17
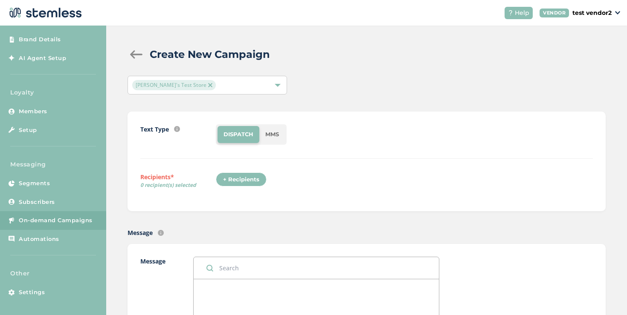
click at [250, 182] on div "+ Recipients" at bounding box center [241, 180] width 51 height 14
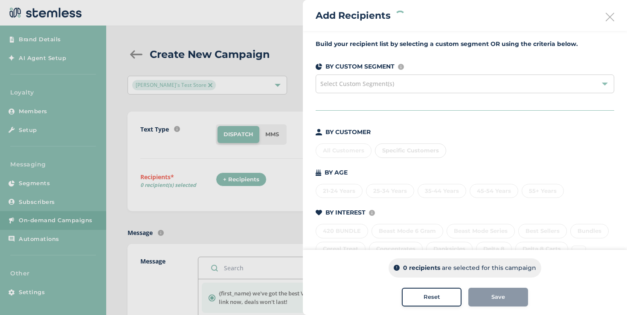
click at [412, 150] on div "Specific Customers" at bounding box center [410, 151] width 71 height 14
click at [411, 152] on span "Specific Customers" at bounding box center [410, 150] width 57 height 7
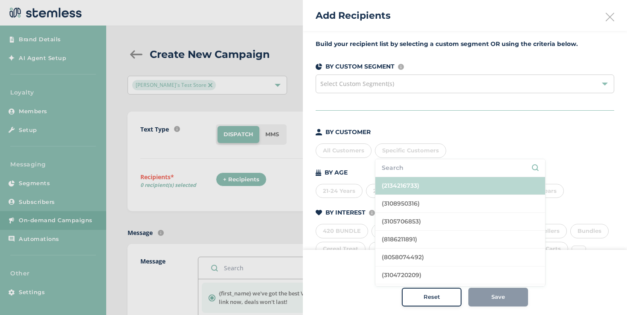
click at [401, 190] on li "(2134216733)" at bounding box center [460, 186] width 170 height 18
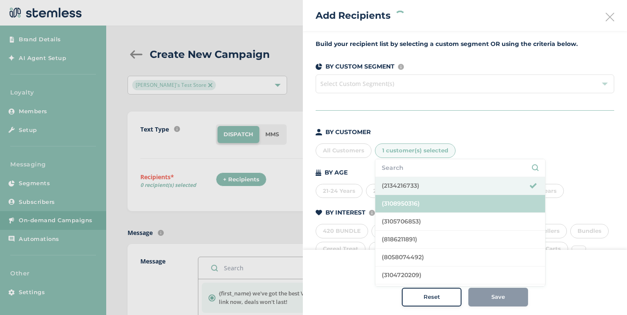
click at [399, 204] on li "(3108950316)" at bounding box center [460, 204] width 170 height 18
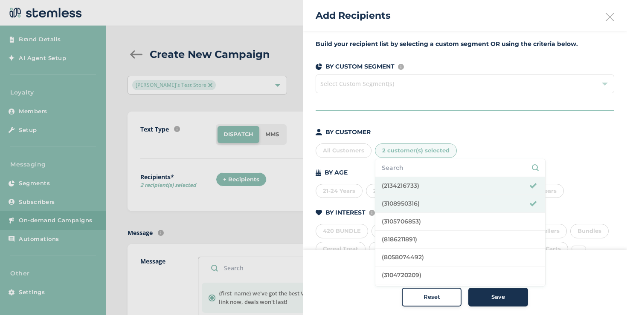
click at [471, 291] on button "Save" at bounding box center [498, 297] width 60 height 19
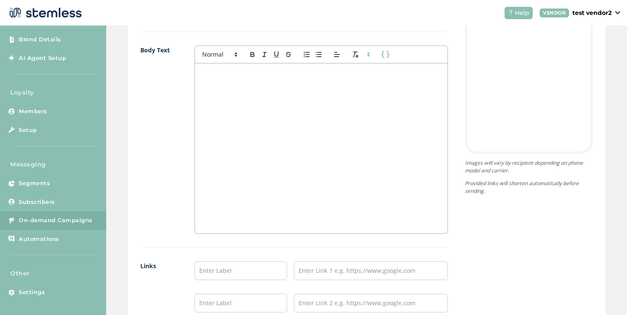
scroll to position [469, 0]
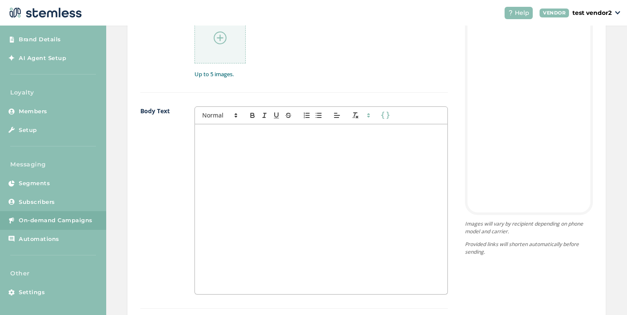
click at [353, 194] on div at bounding box center [321, 209] width 252 height 170
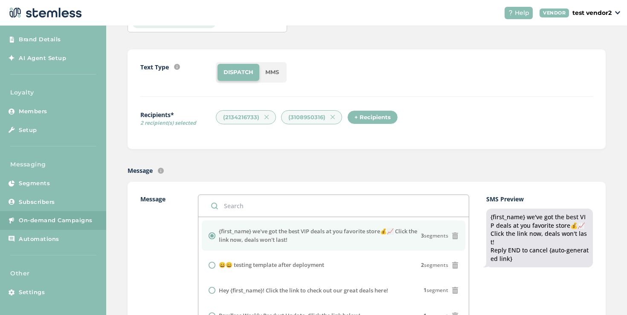
scroll to position [0, 0]
